Goal: Find specific page/section: Find specific page/section

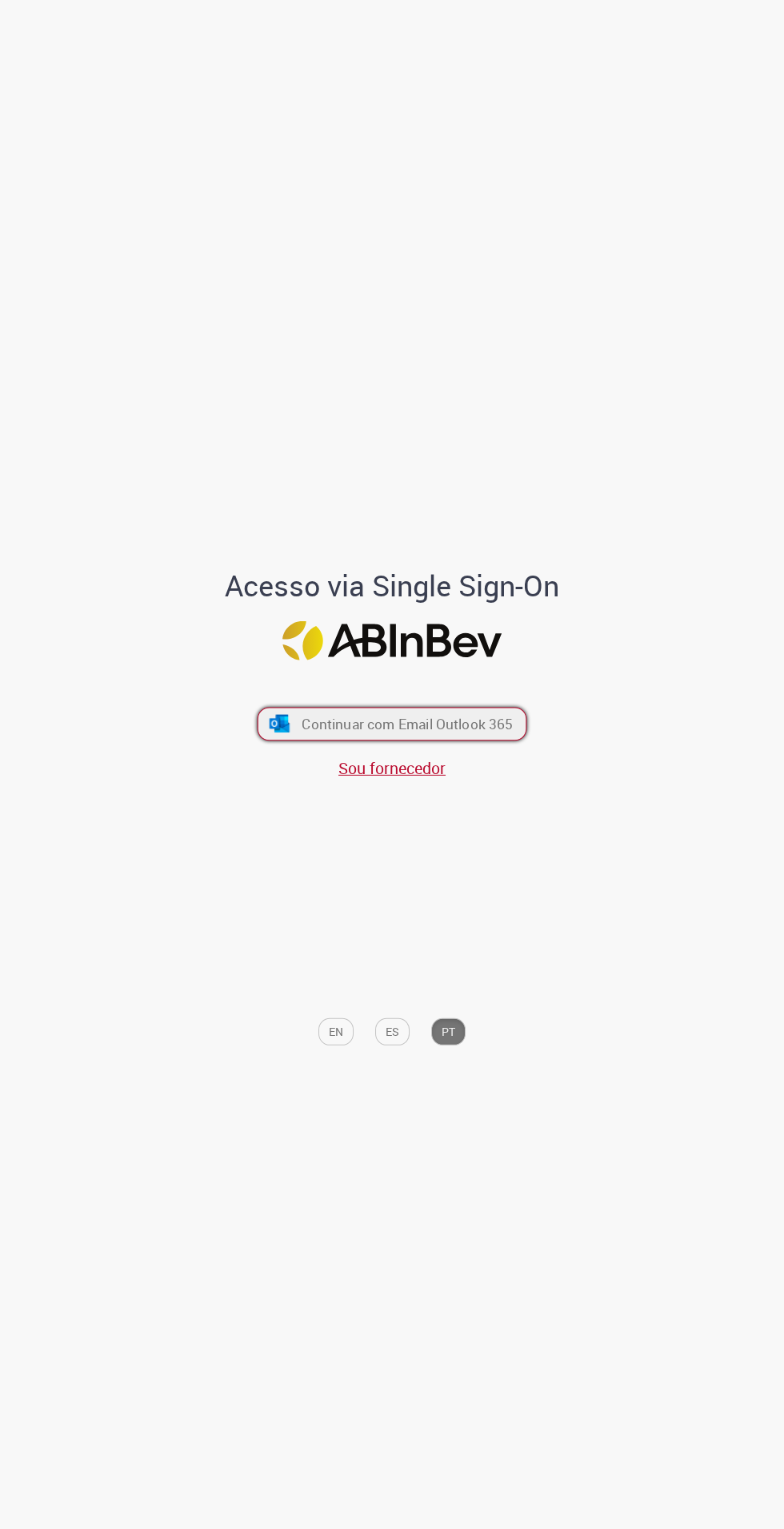
click at [448, 734] on span "Continuar com Email Outlook 365" at bounding box center [407, 724] width 212 height 18
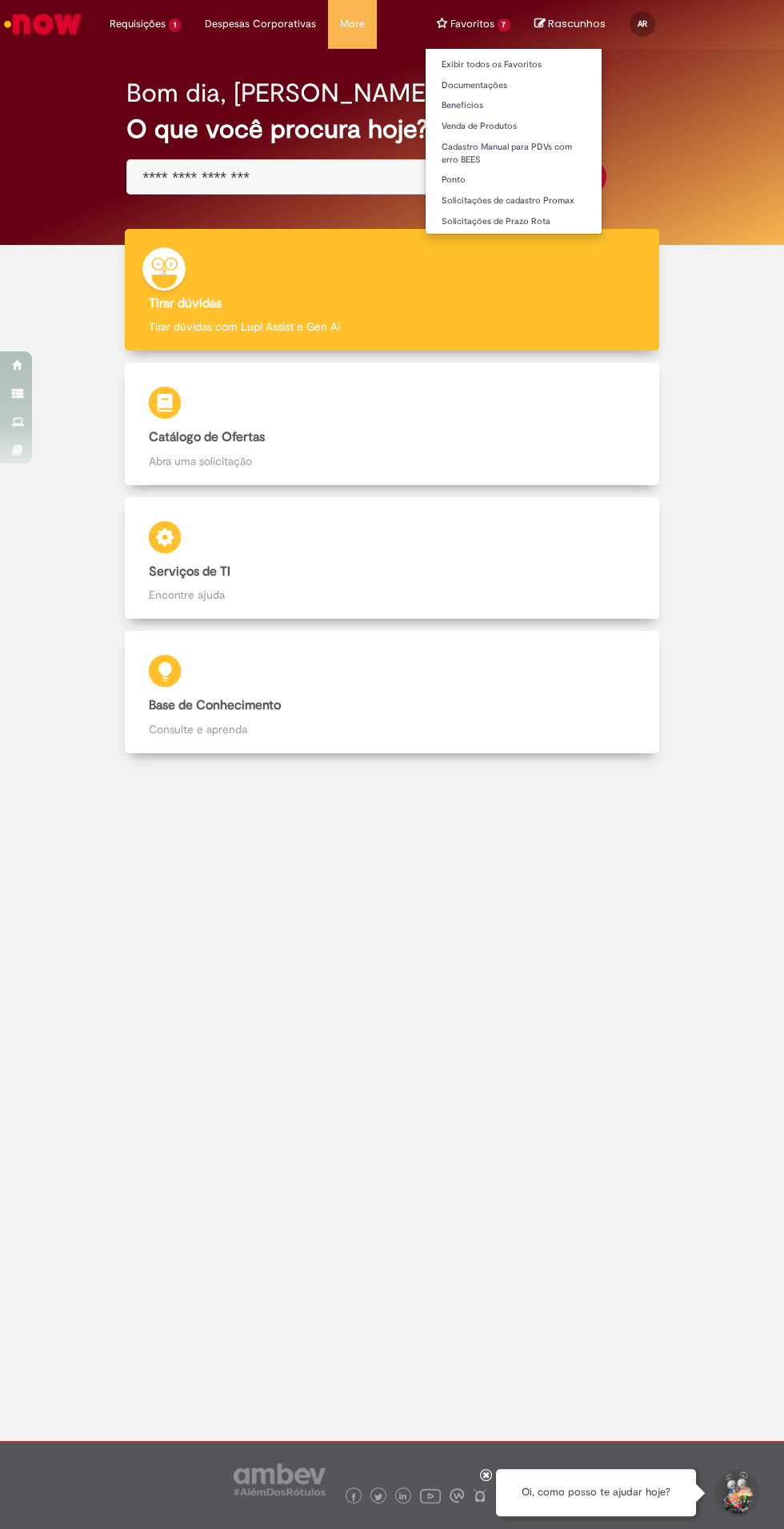
click at [477, 36] on li "Favoritos 7 Exibir todos os Favoritos Documentações Benefícios Venda de Produto…" at bounding box center [473, 24] width 99 height 48
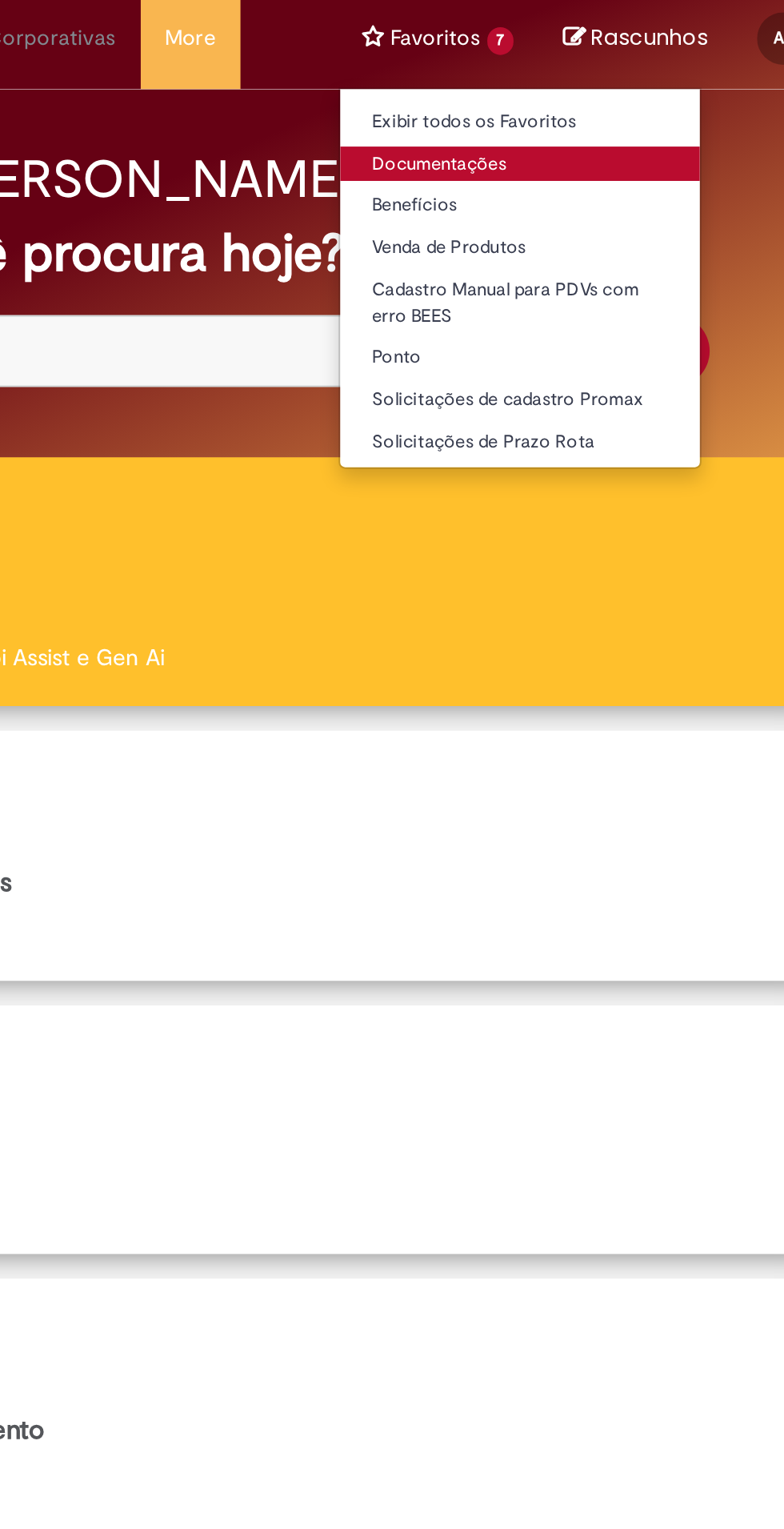
click at [497, 90] on link "Documentações" at bounding box center [513, 86] width 177 height 18
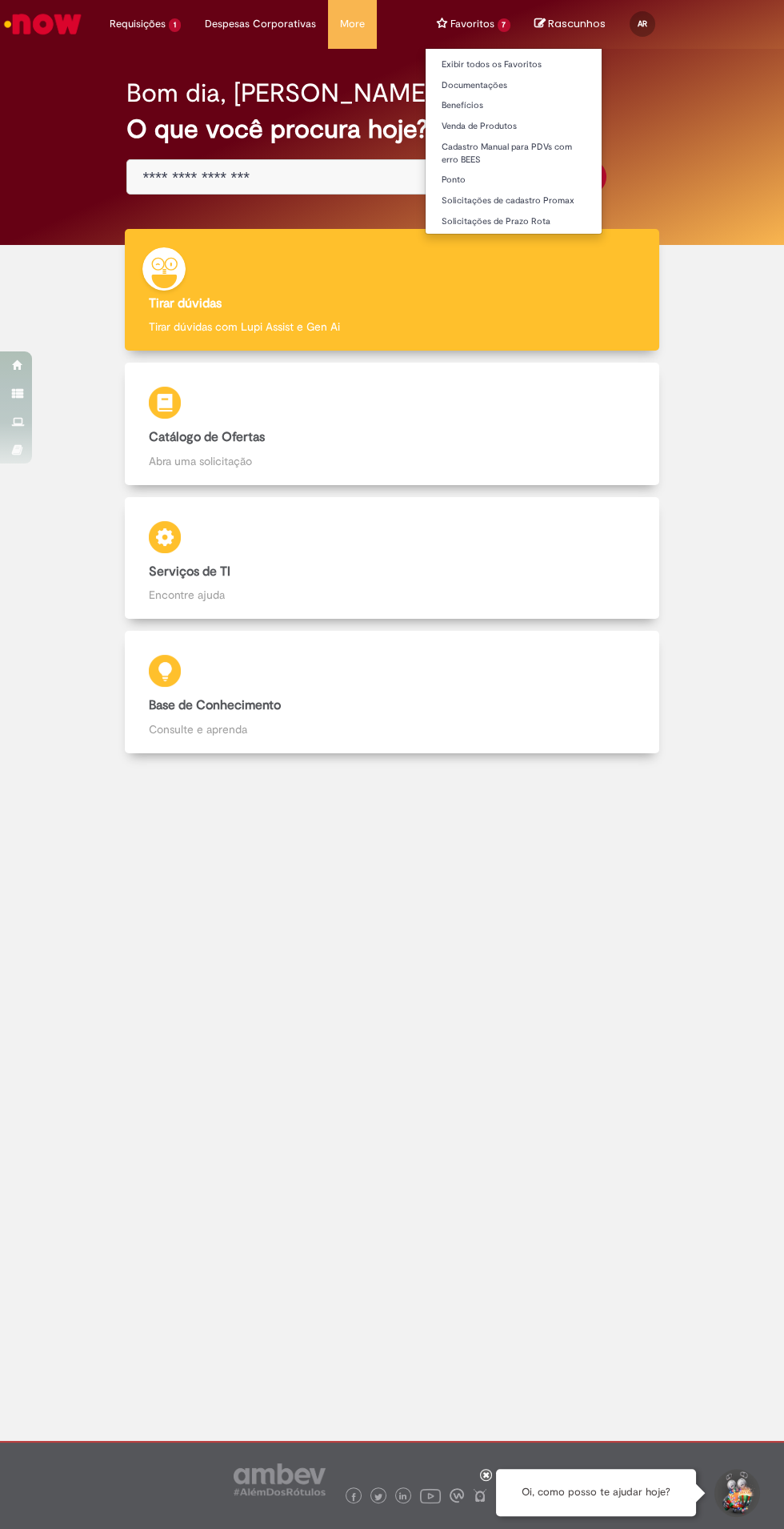
click at [469, 39] on li "Favoritos 7 Exibir todos os Favoritos Documentações Benefícios Venda de Produto…" at bounding box center [473, 24] width 99 height 48
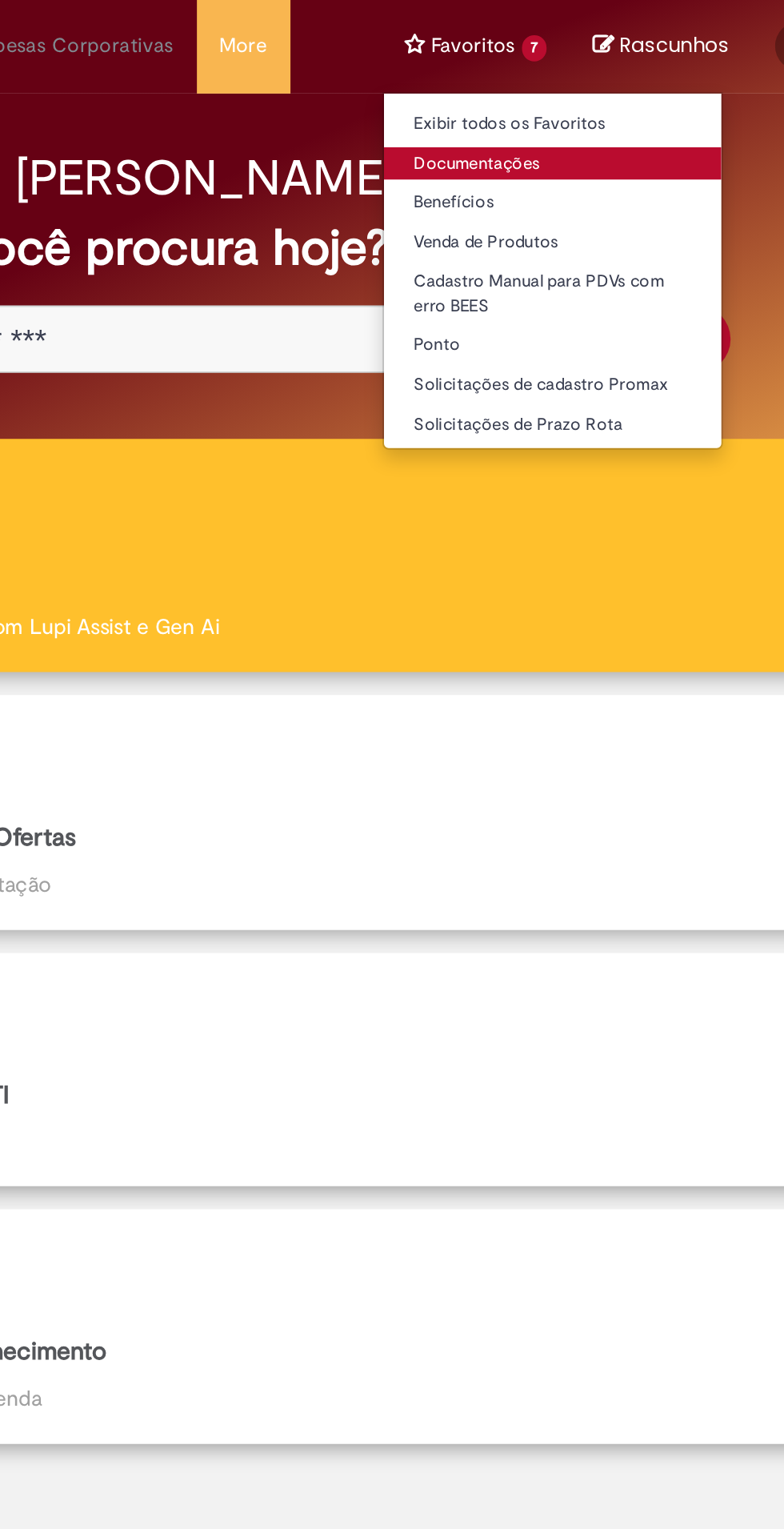
click at [477, 91] on link "Documentações" at bounding box center [513, 86] width 177 height 18
